Goal: Find contact information: Find contact information

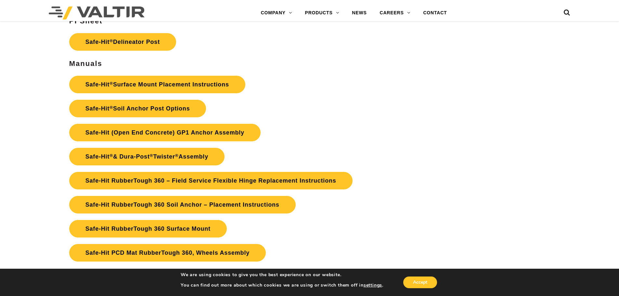
scroll to position [1461, 0]
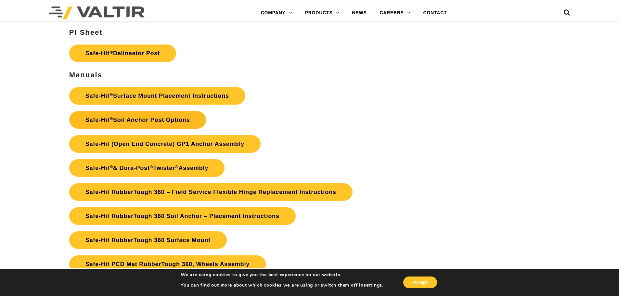
click at [145, 123] on link "Safe-Hit ® Soil Anchor Post Options" at bounding box center [137, 120] width 137 height 18
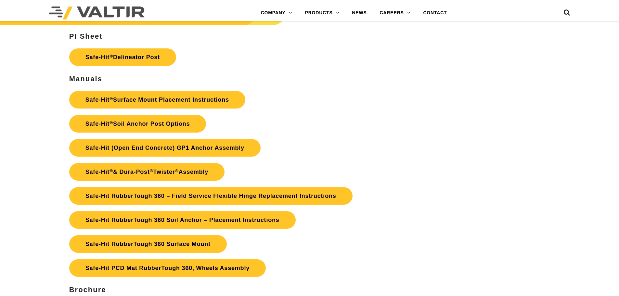
scroll to position [1461, 0]
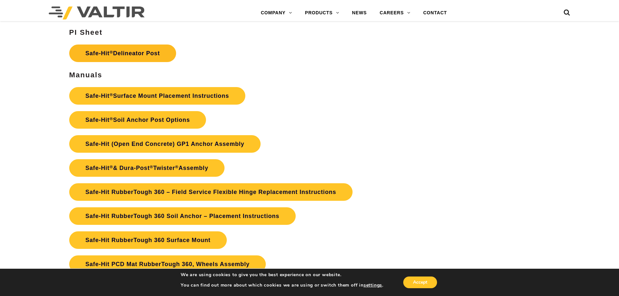
click at [104, 50] on link "Safe-Hit ® Delineator Post" at bounding box center [122, 53] width 107 height 18
drag, startPoint x: 128, startPoint y: 66, endPoint x: 126, endPoint y: 79, distance: 12.8
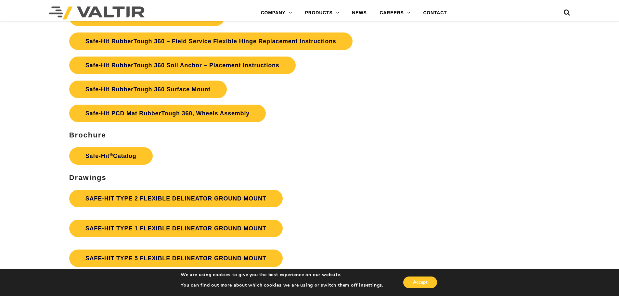
scroll to position [1624, 0]
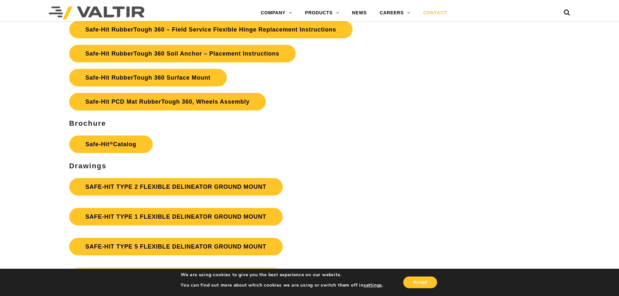
click at [434, 15] on link "CONTACT" at bounding box center [434, 12] width 37 height 13
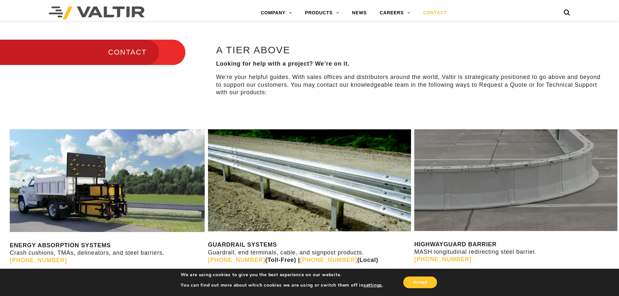
scroll to position [227, 0]
